Goal: Transaction & Acquisition: Purchase product/service

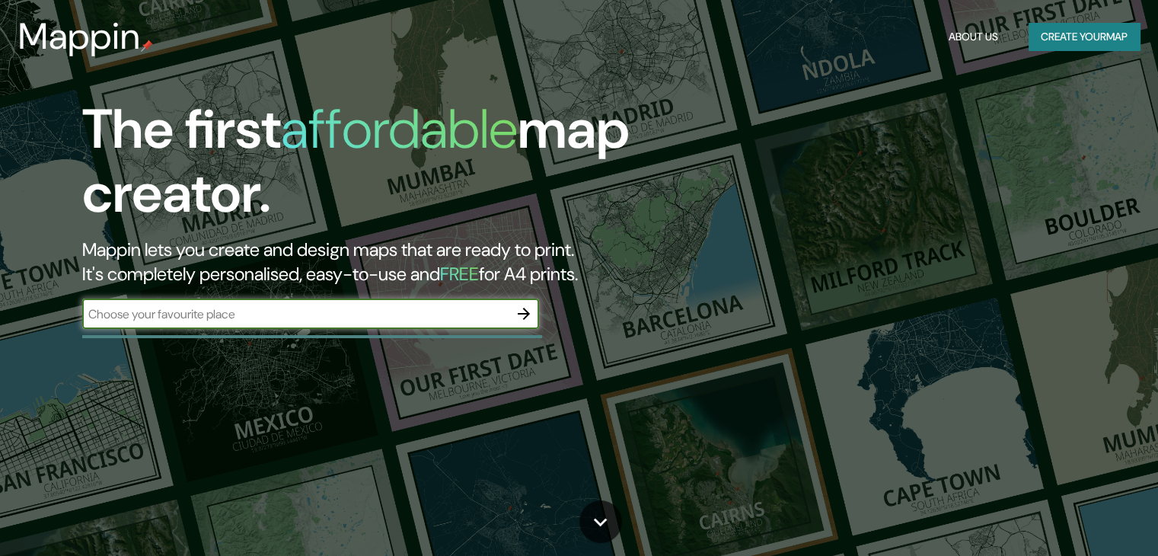
click at [320, 321] on input "text" at bounding box center [295, 314] width 426 height 18
type input "[PERSON_NAME] [GEOGRAPHIC_DATA]"
click at [529, 308] on icon "button" at bounding box center [524, 314] width 18 height 18
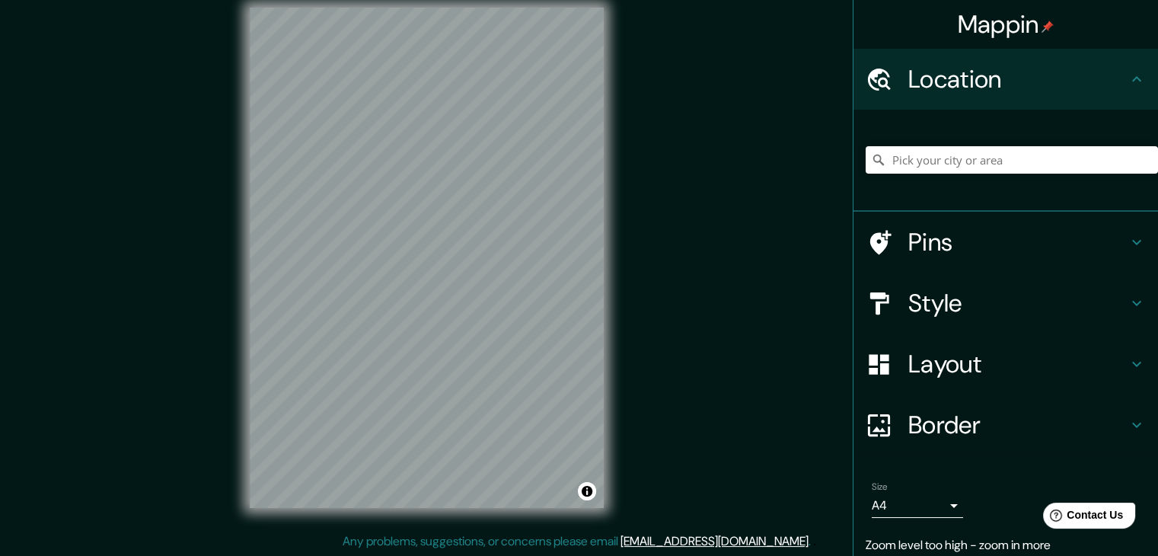
scroll to position [18, 0]
click at [1128, 244] on icon at bounding box center [1137, 242] width 18 height 18
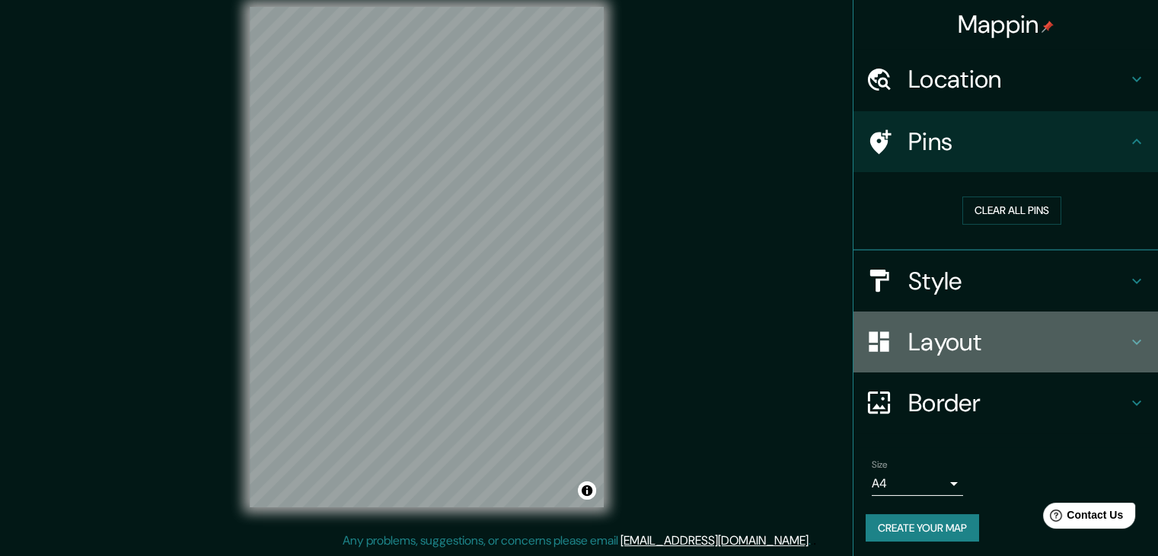
click at [1130, 342] on icon at bounding box center [1137, 342] width 18 height 18
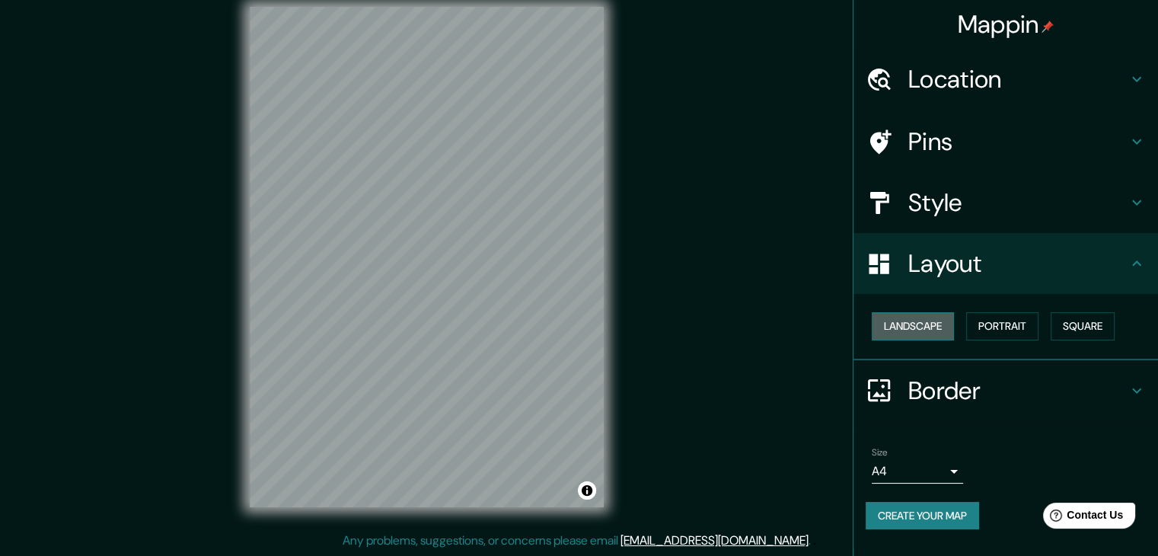
click at [920, 324] on button "Landscape" at bounding box center [913, 326] width 82 height 28
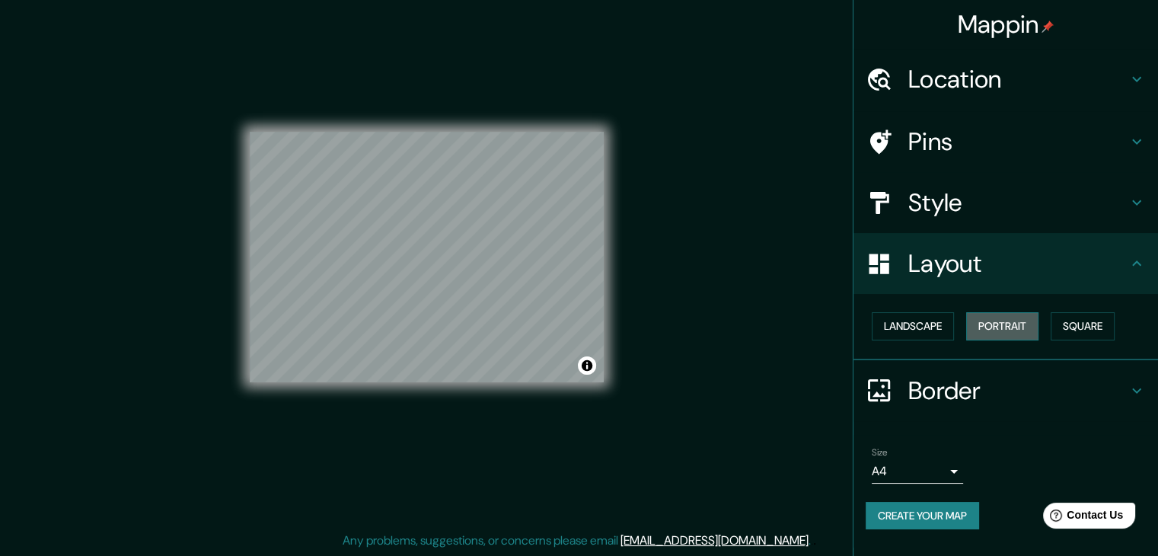
click at [1002, 328] on button "Portrait" at bounding box center [1002, 326] width 72 height 28
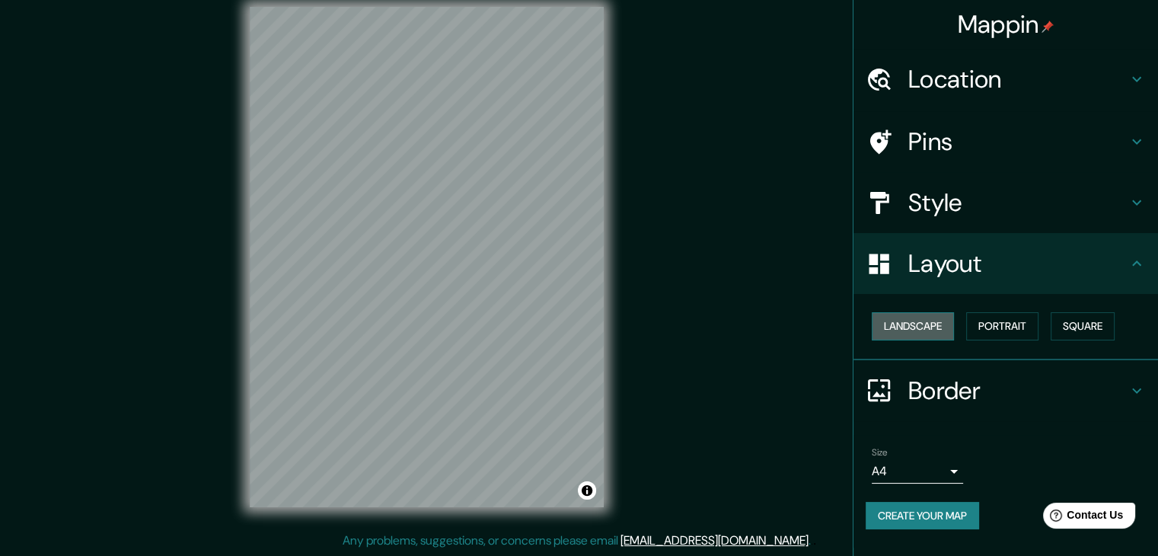
click at [922, 326] on button "Landscape" at bounding box center [913, 326] width 82 height 28
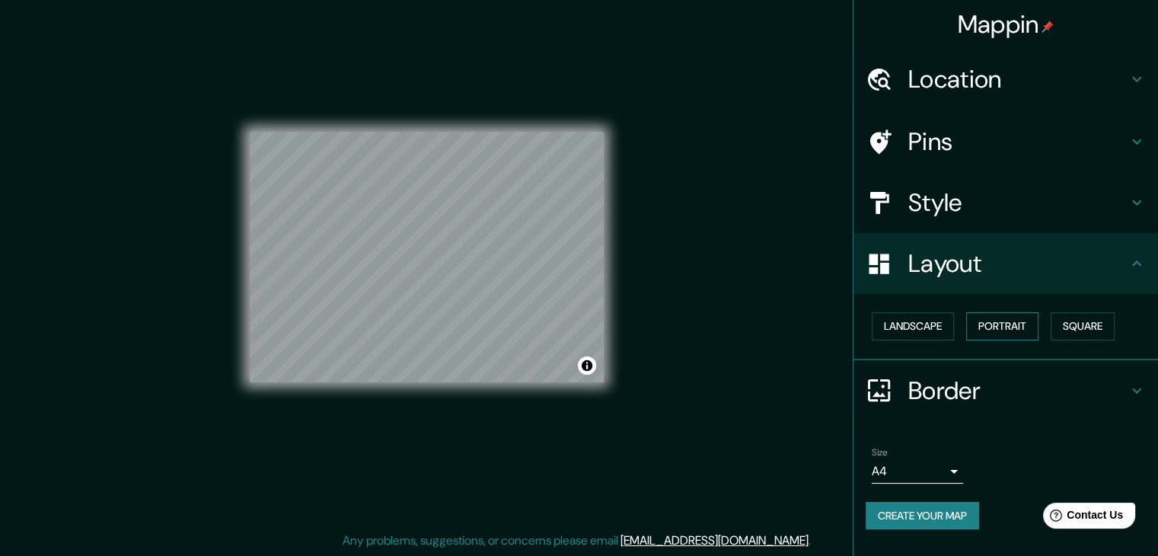
click at [1026, 326] on button "Portrait" at bounding box center [1002, 326] width 72 height 28
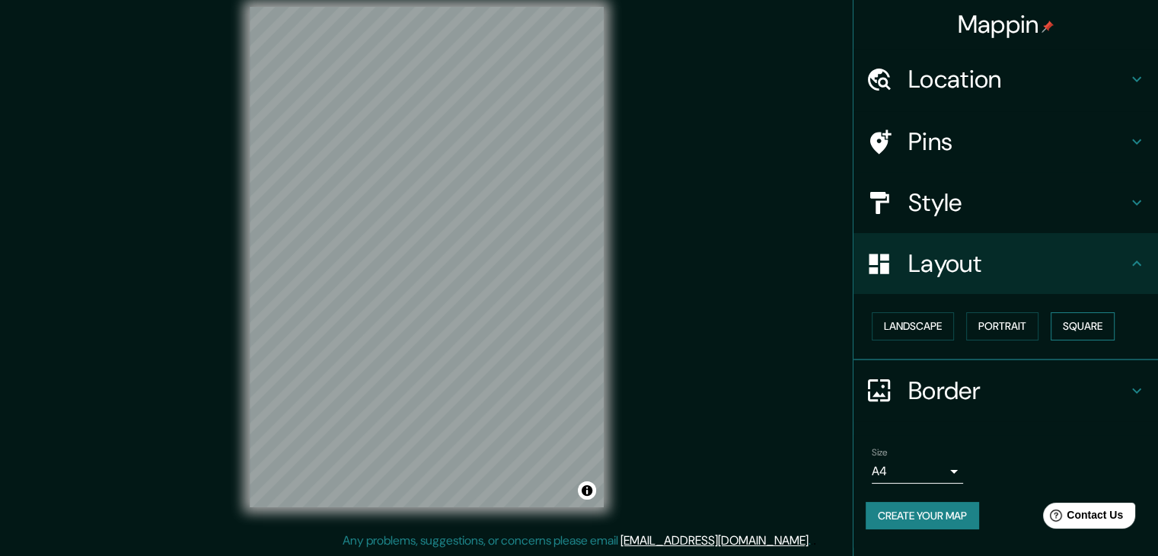
click at [1086, 322] on button "Square" at bounding box center [1083, 326] width 64 height 28
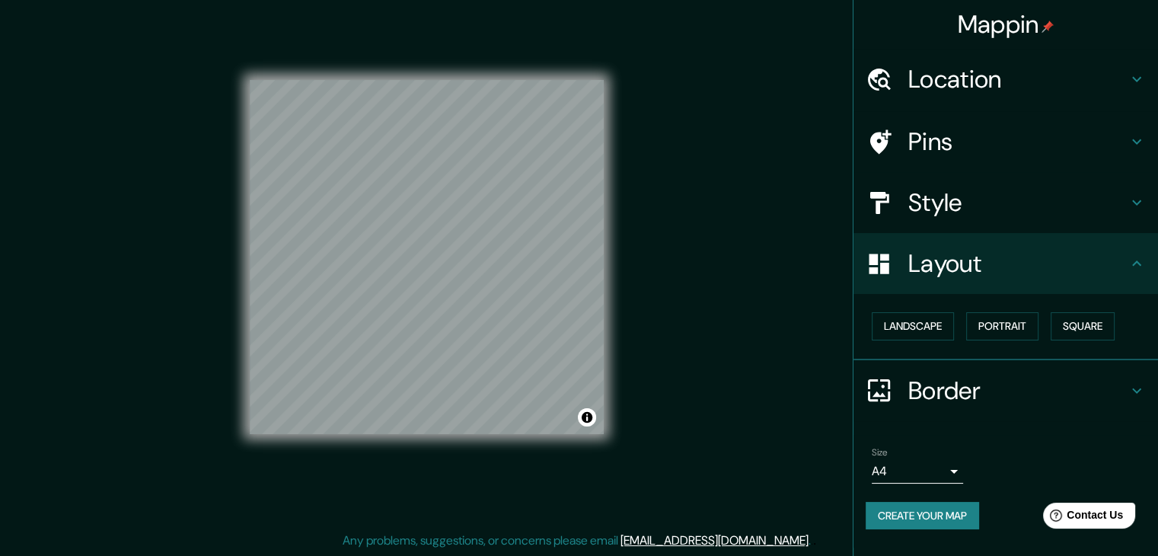
click at [1133, 208] on icon at bounding box center [1137, 202] width 18 height 18
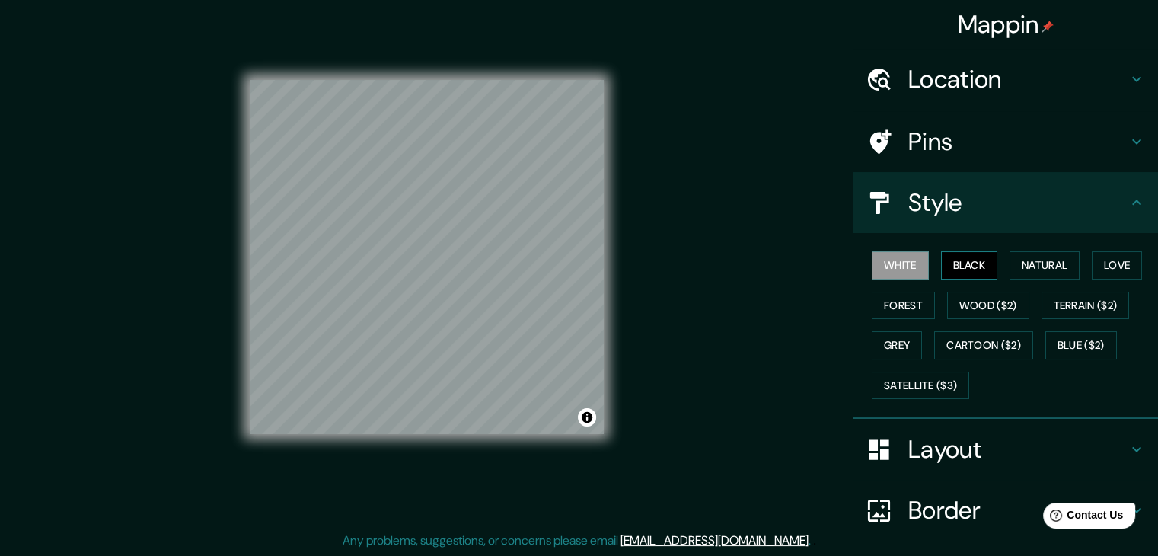
click at [954, 266] on button "Black" at bounding box center [969, 265] width 57 height 28
click at [1039, 266] on button "Natural" at bounding box center [1045, 265] width 70 height 28
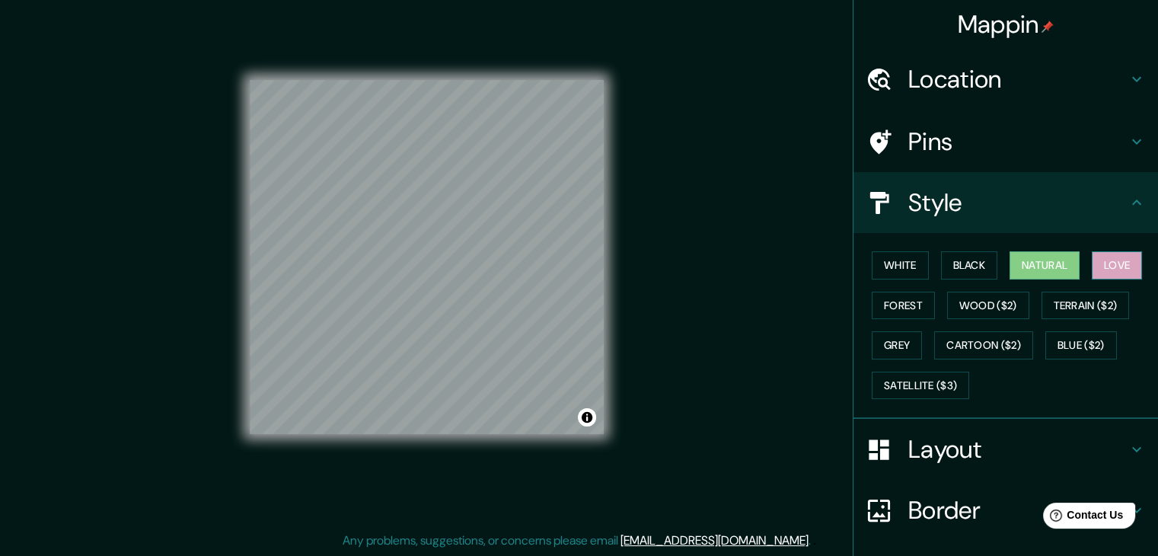
click at [1096, 263] on button "Love" at bounding box center [1117, 265] width 50 height 28
click at [886, 310] on button "Forest" at bounding box center [903, 306] width 63 height 28
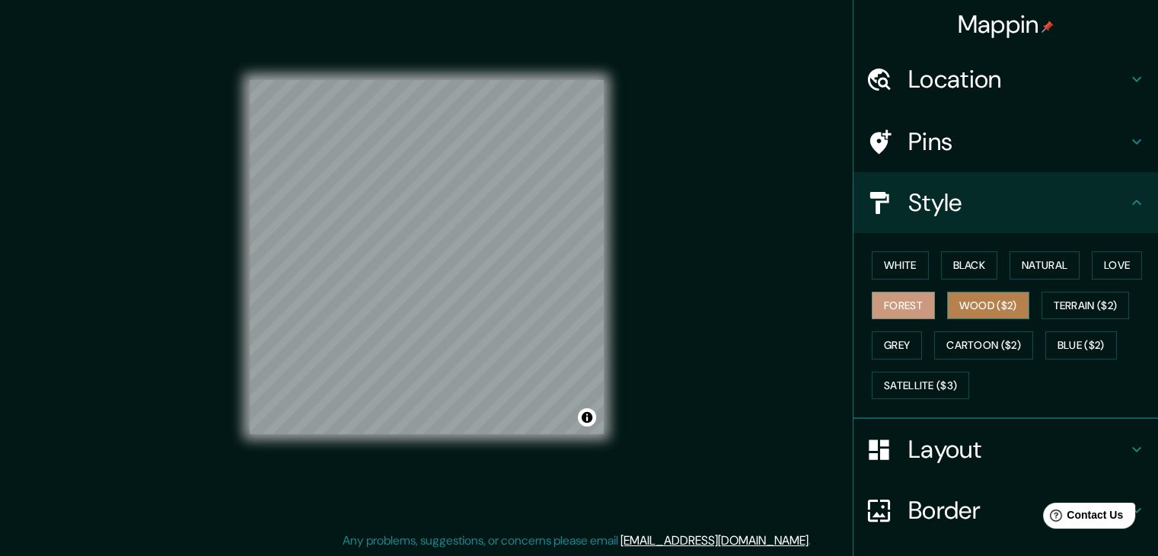
click at [983, 312] on button "Wood ($2)" at bounding box center [988, 306] width 82 height 28
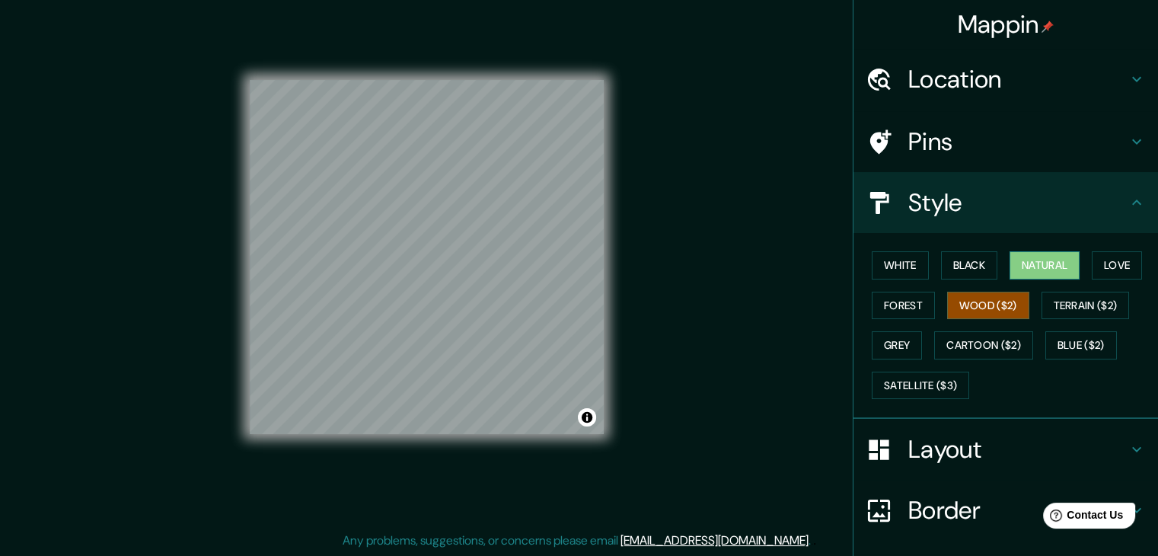
click at [1048, 266] on button "Natural" at bounding box center [1045, 265] width 70 height 28
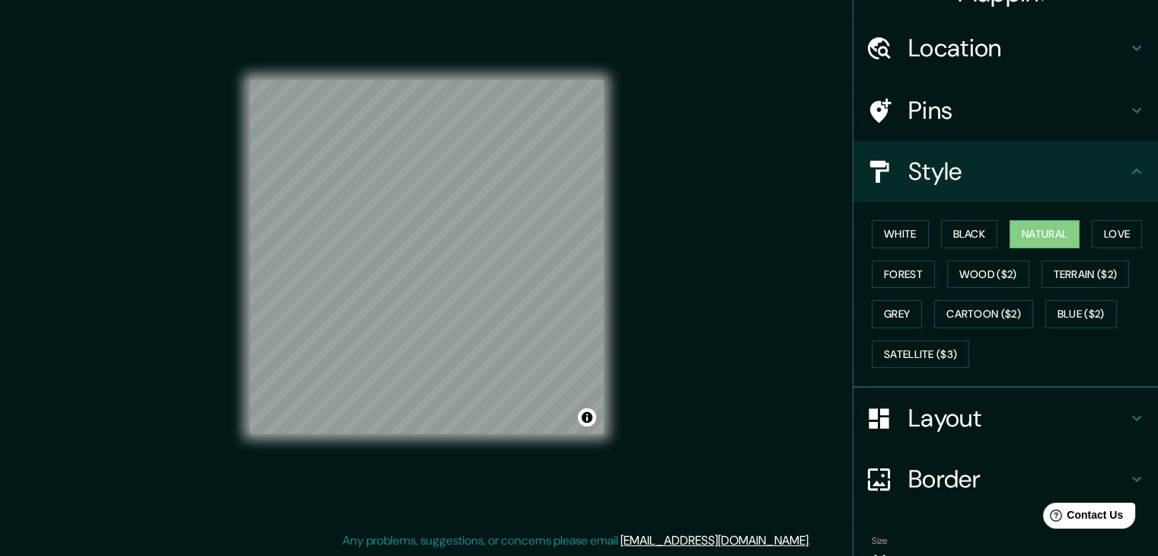
scroll to position [110, 0]
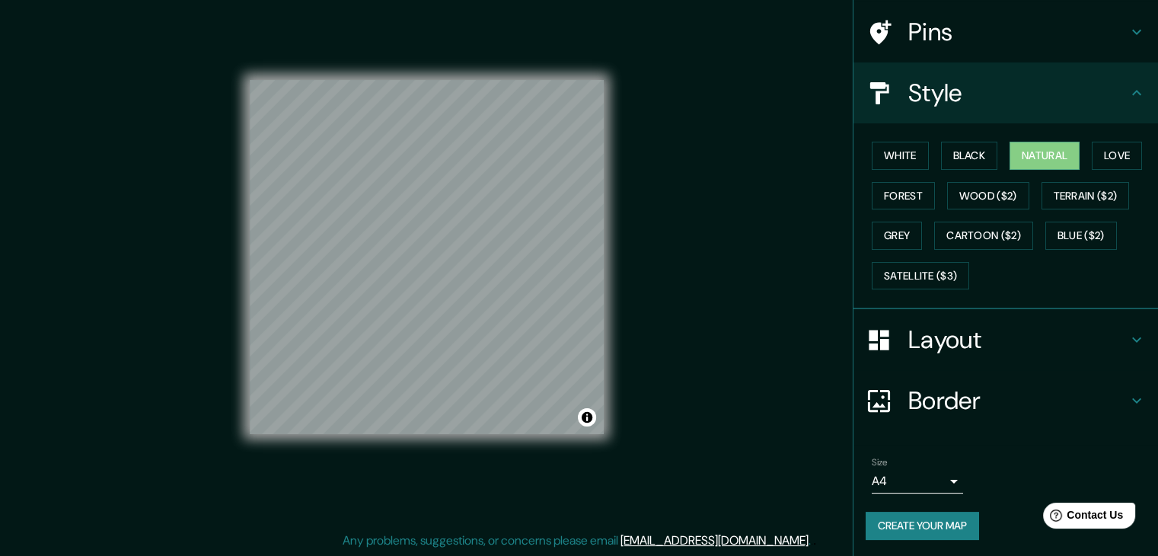
click at [1128, 400] on icon at bounding box center [1137, 400] width 18 height 18
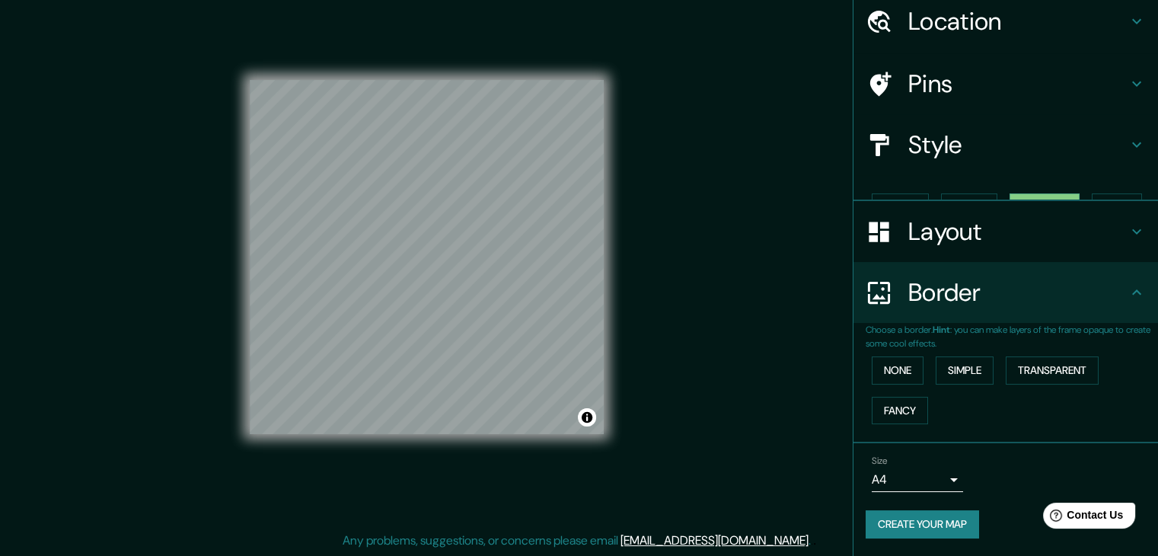
scroll to position [32, 0]
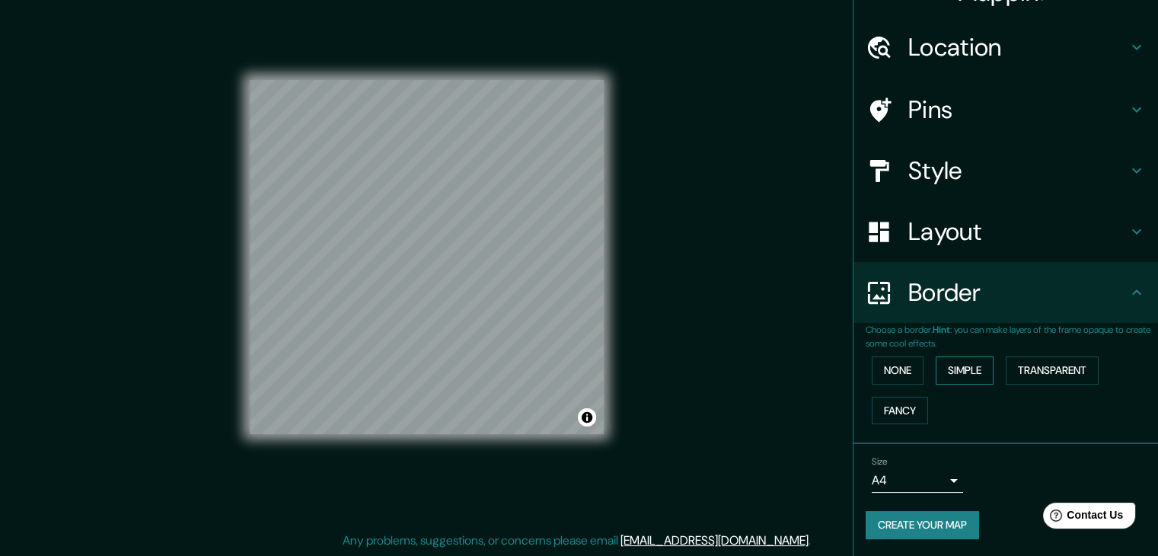
click at [964, 375] on button "Simple" at bounding box center [965, 370] width 58 height 28
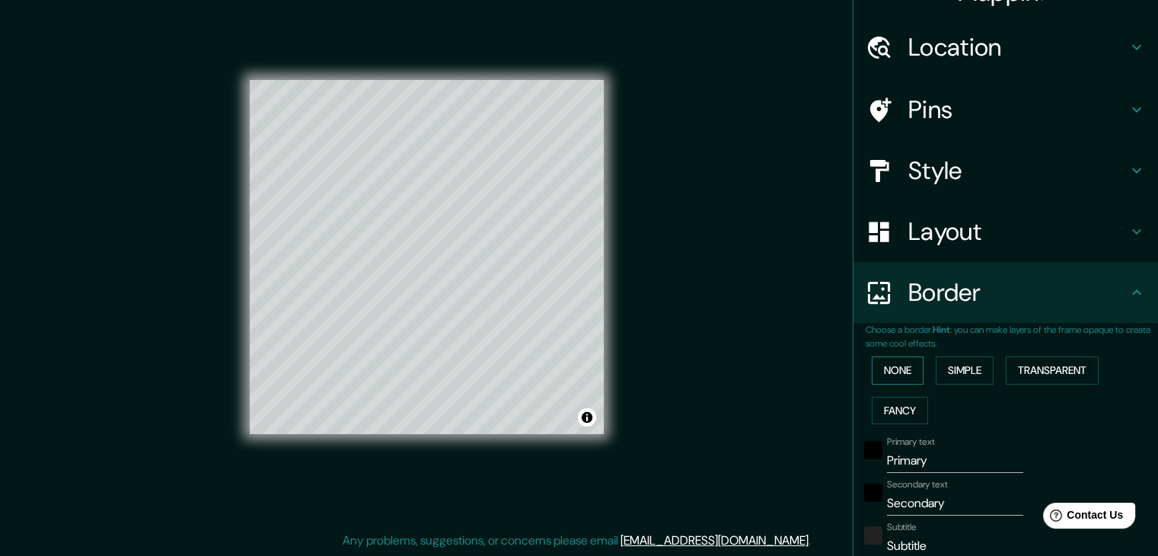
click at [874, 362] on button "None" at bounding box center [898, 370] width 52 height 28
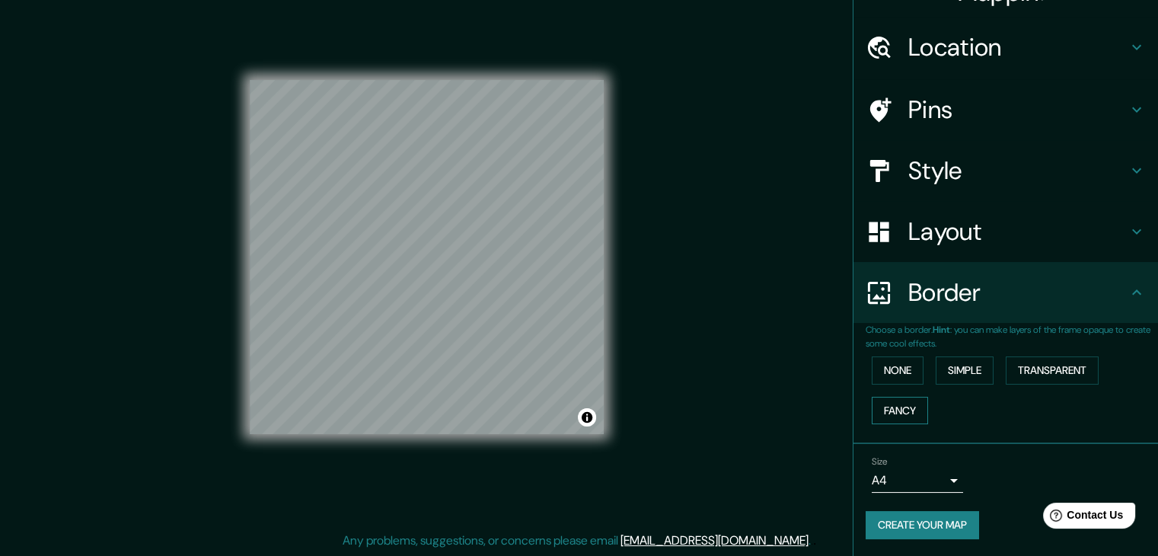
click at [892, 404] on button "Fancy" at bounding box center [900, 411] width 56 height 28
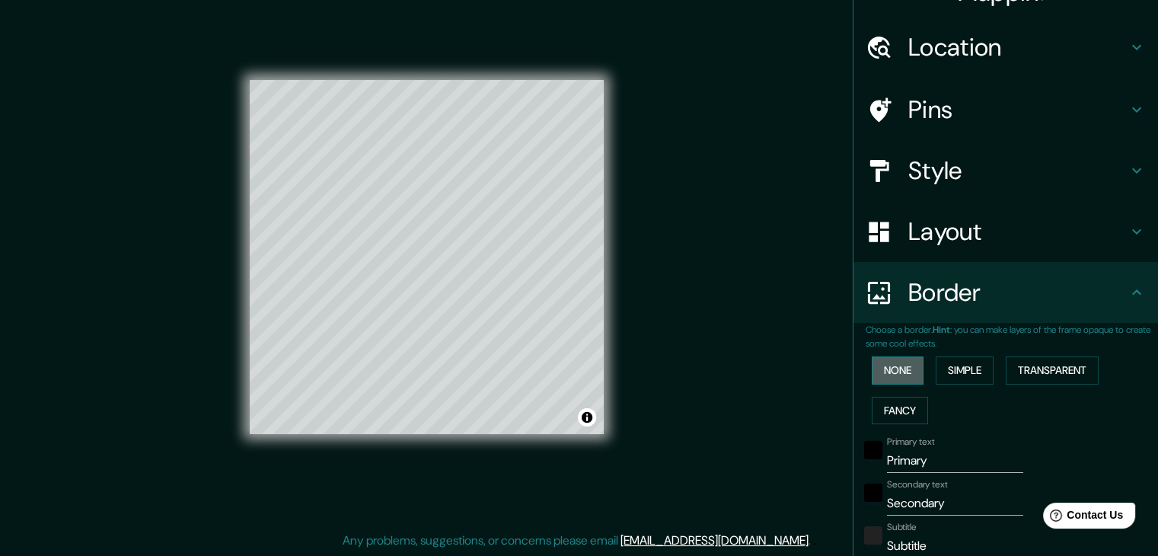
click at [872, 375] on button "None" at bounding box center [898, 370] width 52 height 28
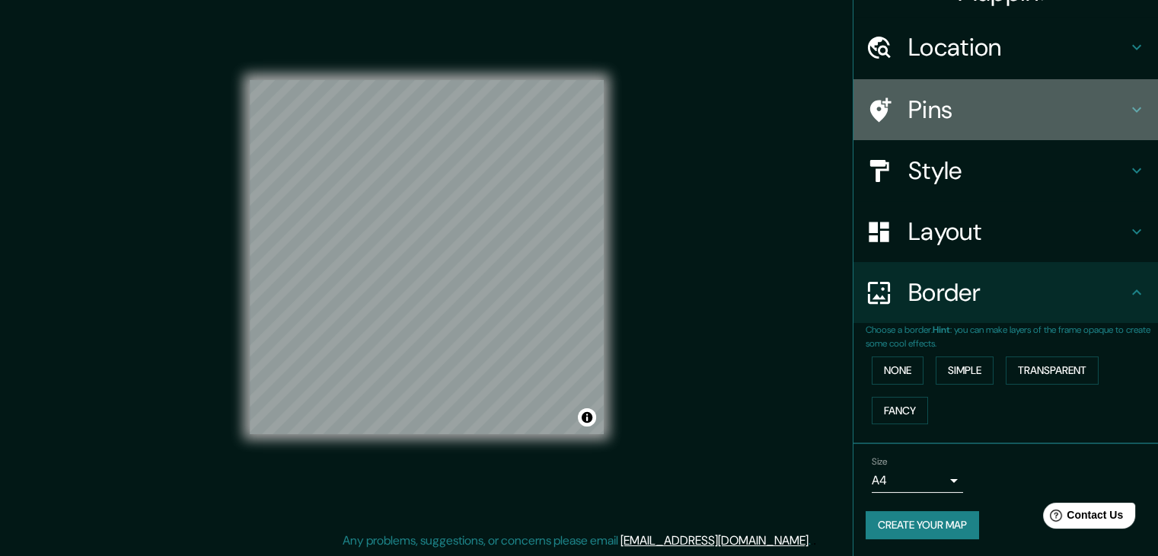
click at [1114, 116] on h4 "Pins" at bounding box center [1017, 109] width 219 height 30
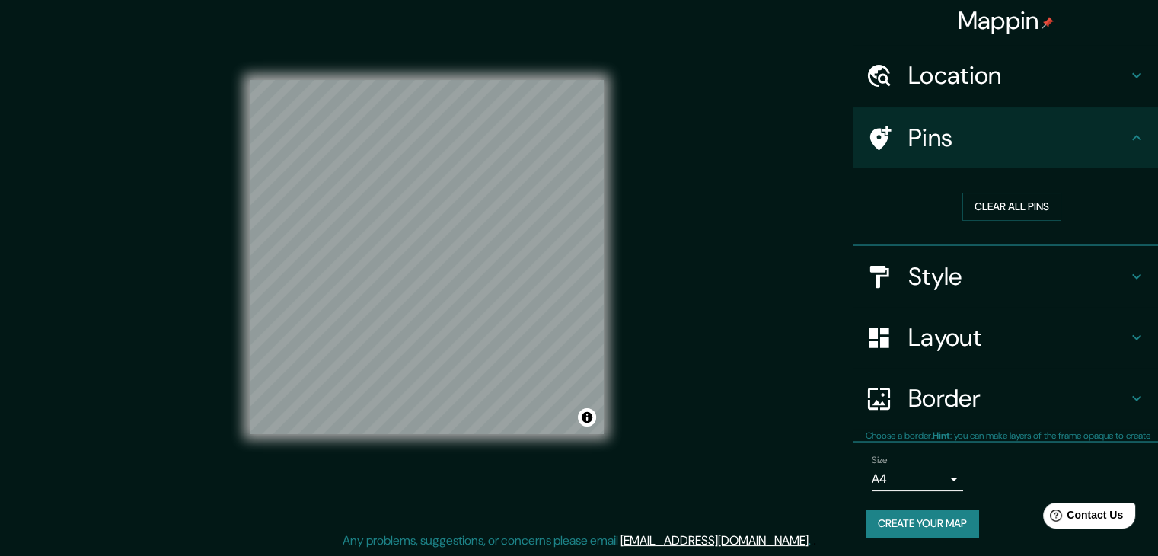
scroll to position [3, 0]
